Goal: Navigation & Orientation: Find specific page/section

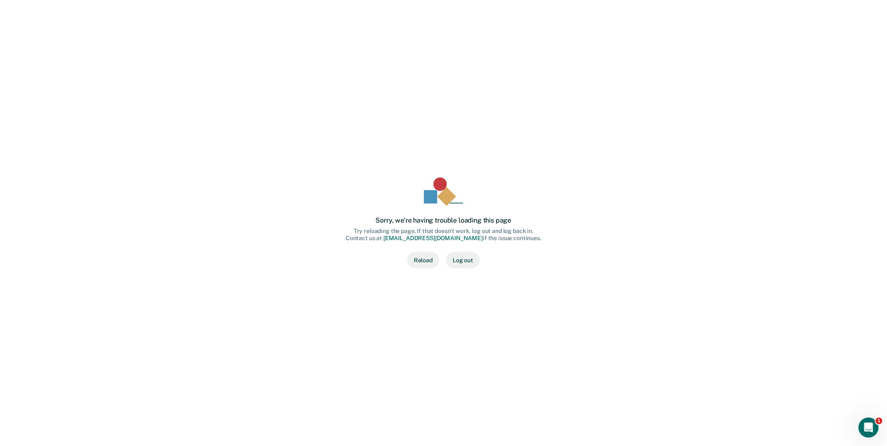
click at [808, 182] on div "Sorry, we’re having trouble loading this page Try reloading the page. If that d…" at bounding box center [443, 222] width 860 height 419
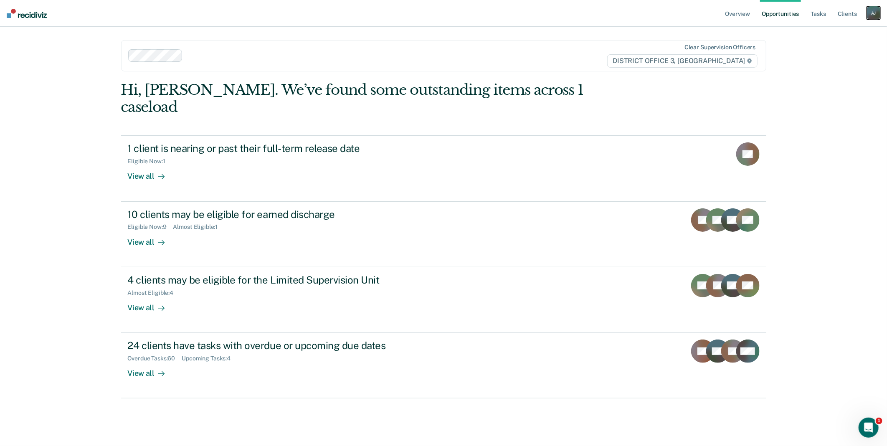
click at [871, 18] on div "A J" at bounding box center [873, 12] width 13 height 13
click at [757, 22] on ul "Overview Opportunities Tasks Client s" at bounding box center [795, 13] width 143 height 27
click at [738, 13] on link "Overview" at bounding box center [738, 13] width 28 height 27
click at [784, 15] on link "Opportunities" at bounding box center [780, 13] width 40 height 27
click at [825, 15] on link "Tasks" at bounding box center [818, 13] width 18 height 27
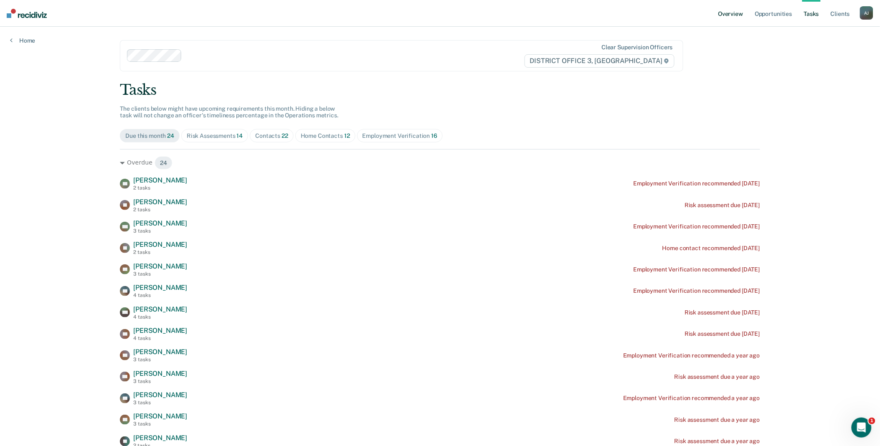
click at [733, 15] on link "Overview" at bounding box center [730, 13] width 28 height 27
click at [848, 15] on link "Client s" at bounding box center [840, 13] width 23 height 27
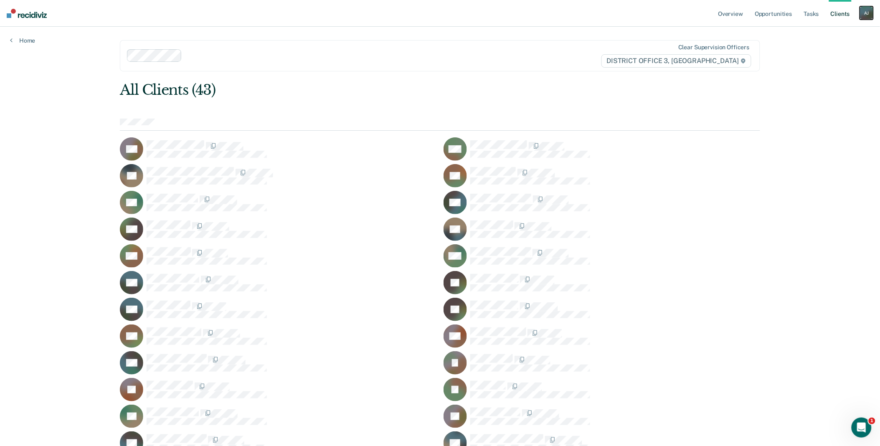
click at [867, 13] on div "A J" at bounding box center [866, 12] width 13 height 13
click at [827, 55] on link "Go to Operations" at bounding box center [832, 54] width 67 height 7
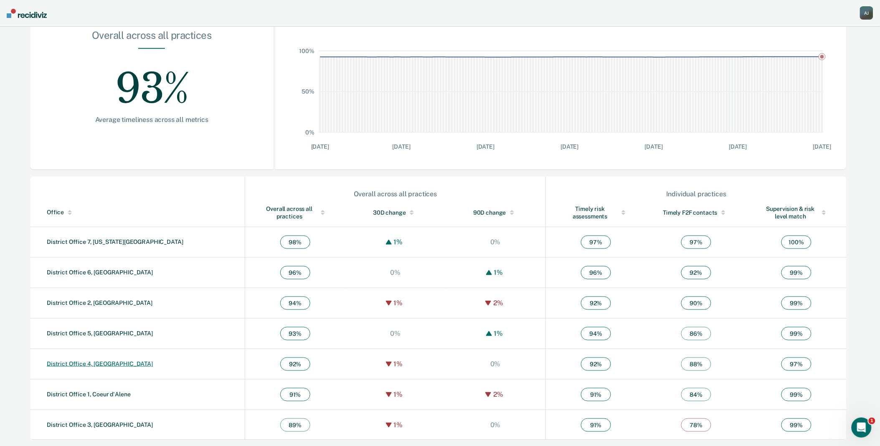
scroll to position [136, 0]
click at [99, 428] on td "District Office 3, Caldwell" at bounding box center [137, 424] width 215 height 30
click at [102, 424] on link "District Office 3, Caldwell" at bounding box center [100, 424] width 106 height 7
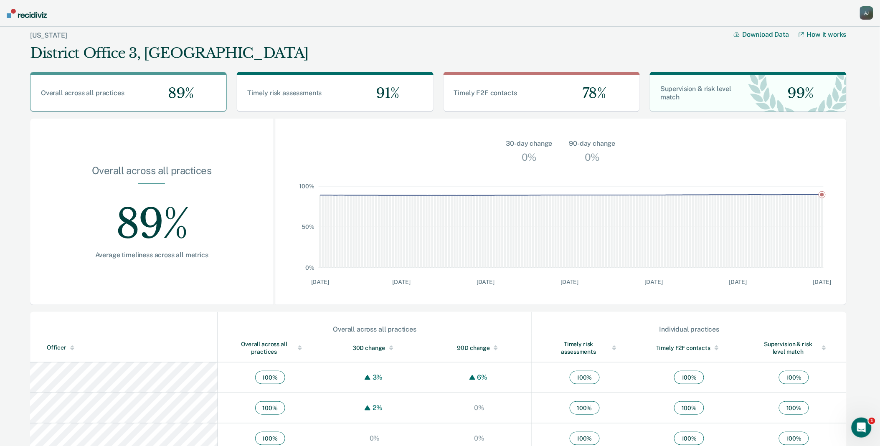
click at [298, 346] on div at bounding box center [300, 346] width 4 height 2
